Goal: Browse casually: Explore the website without a specific task or goal

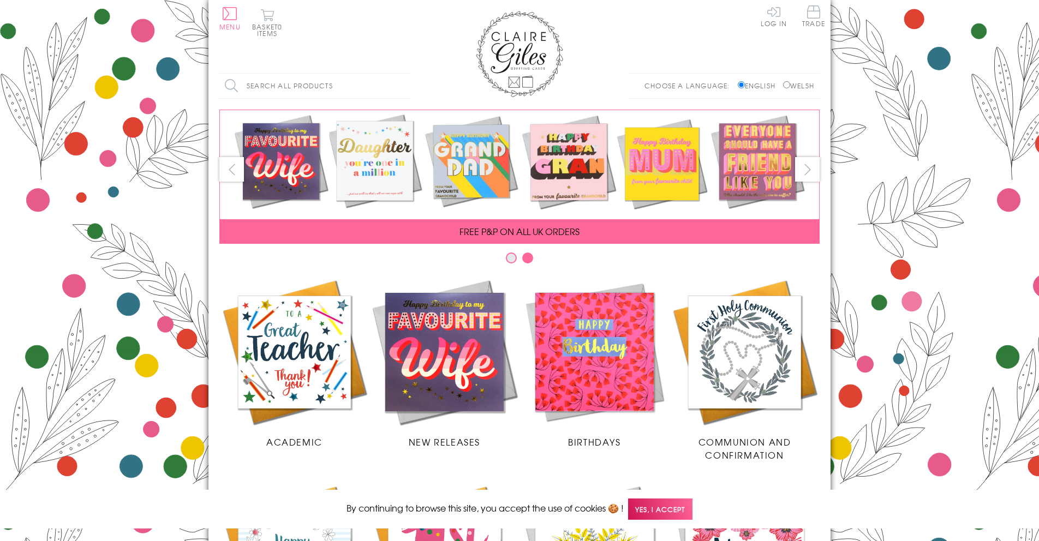
scroll to position [414, 0]
